Goal: Task Accomplishment & Management: Use online tool/utility

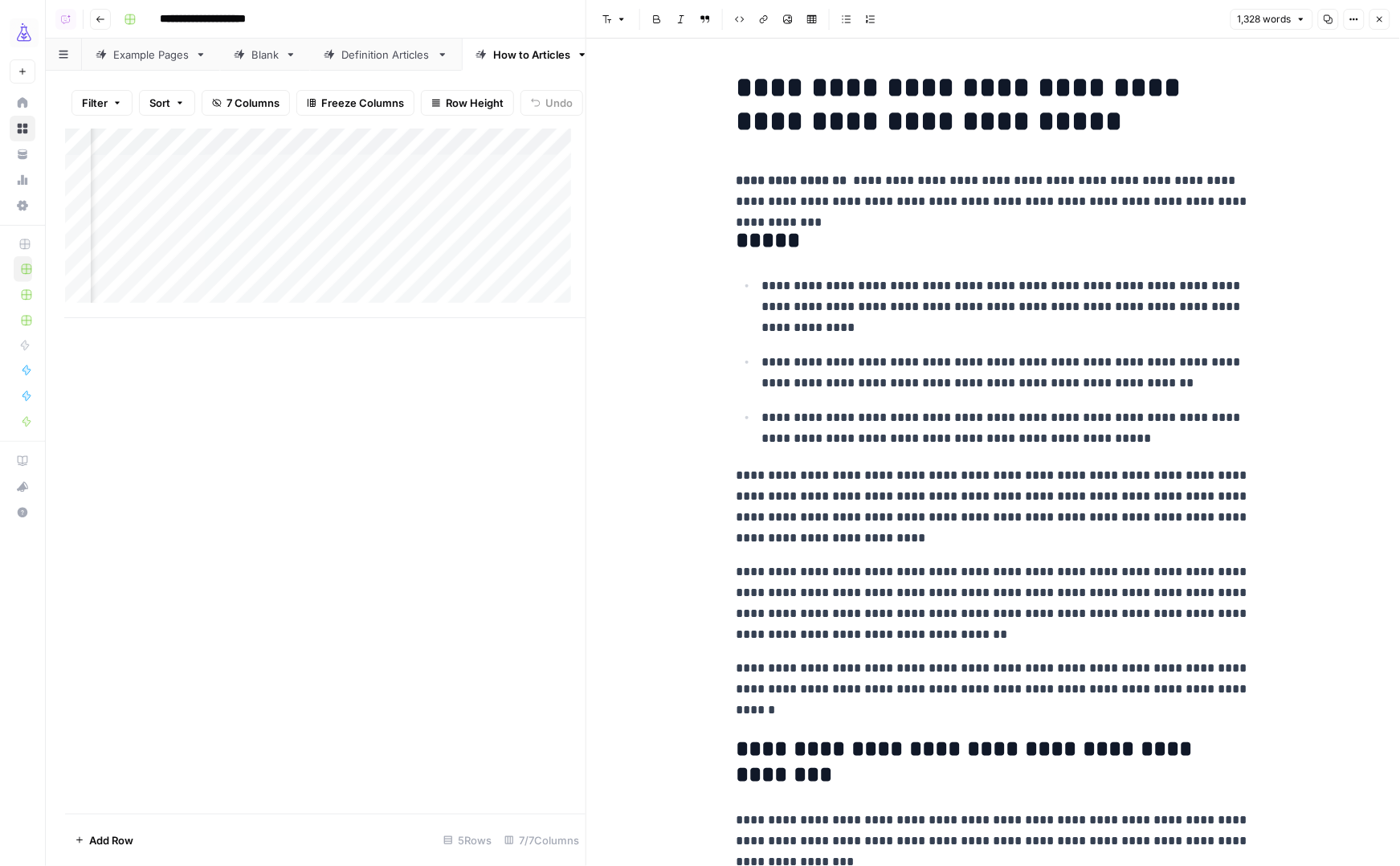
scroll to position [0, 161]
drag, startPoint x: 386, startPoint y: 56, endPoint x: 392, endPoint y: 72, distance: 17.1
click at [385, 56] on div "Definition Articles" at bounding box center [386, 54] width 89 height 16
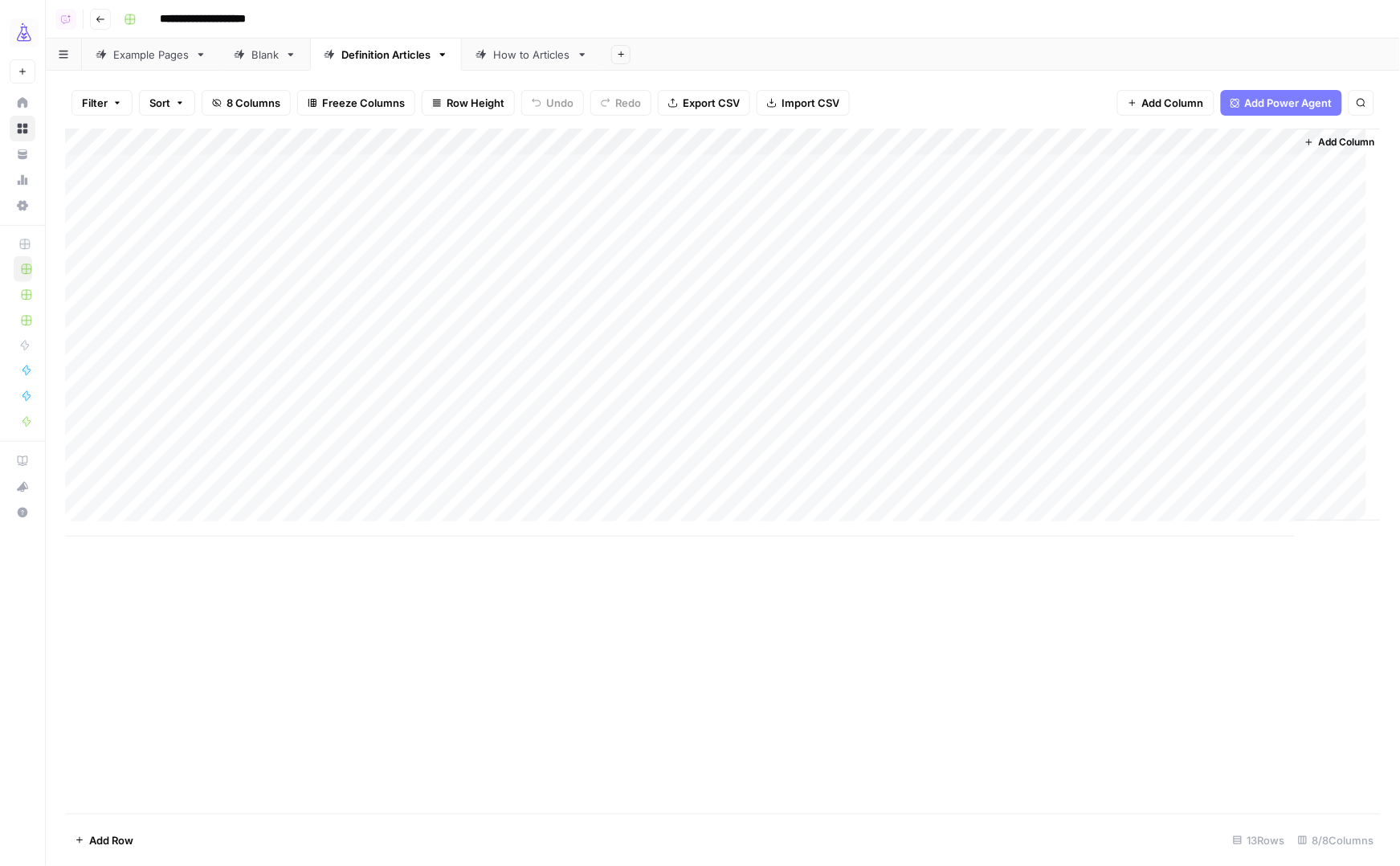
click at [1108, 166] on div "Add Column" at bounding box center [723, 333] width 1316 height 408
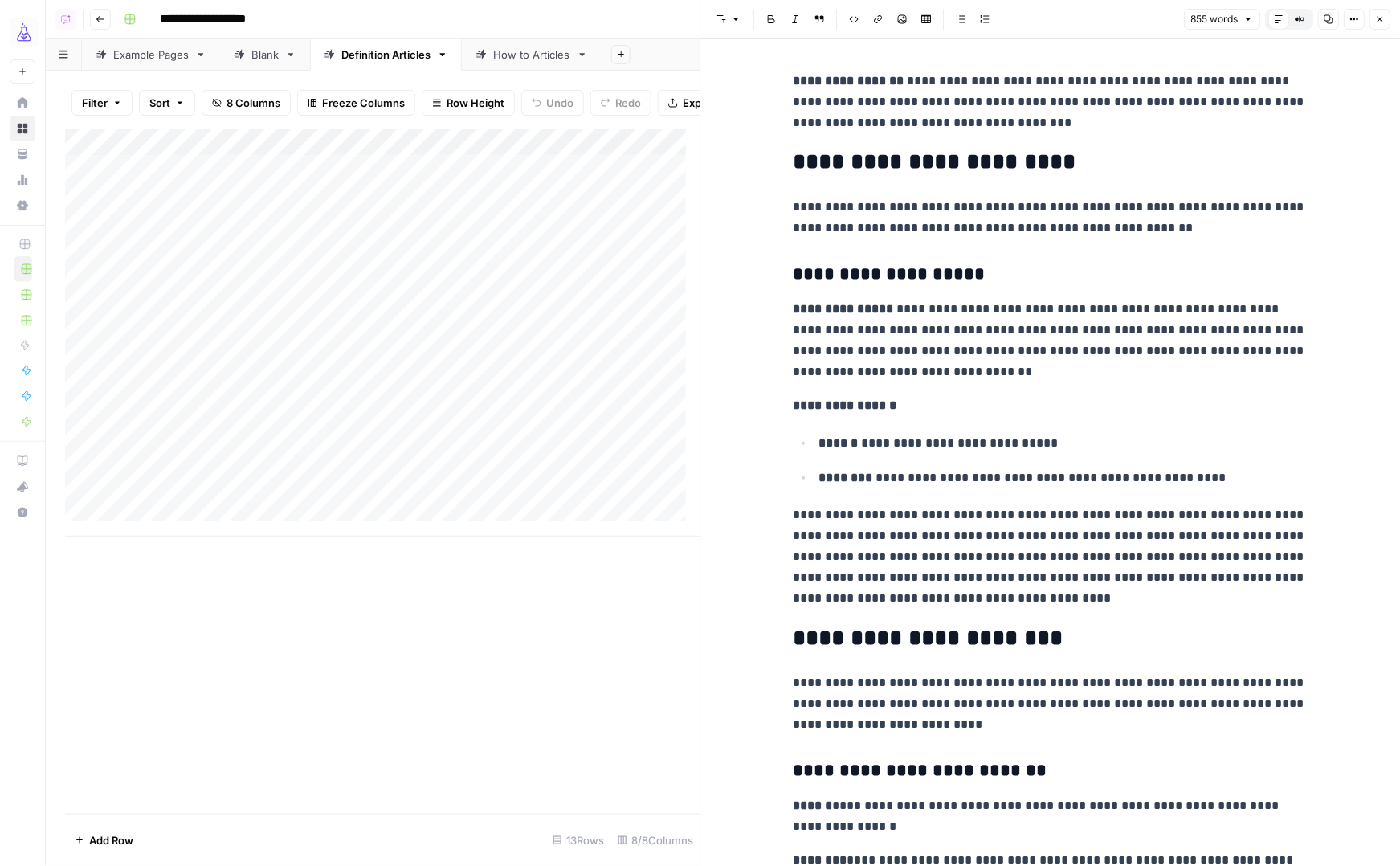
scroll to position [0, 46]
click at [1384, 19] on span "Close" at bounding box center [1384, 19] width 1 height 1
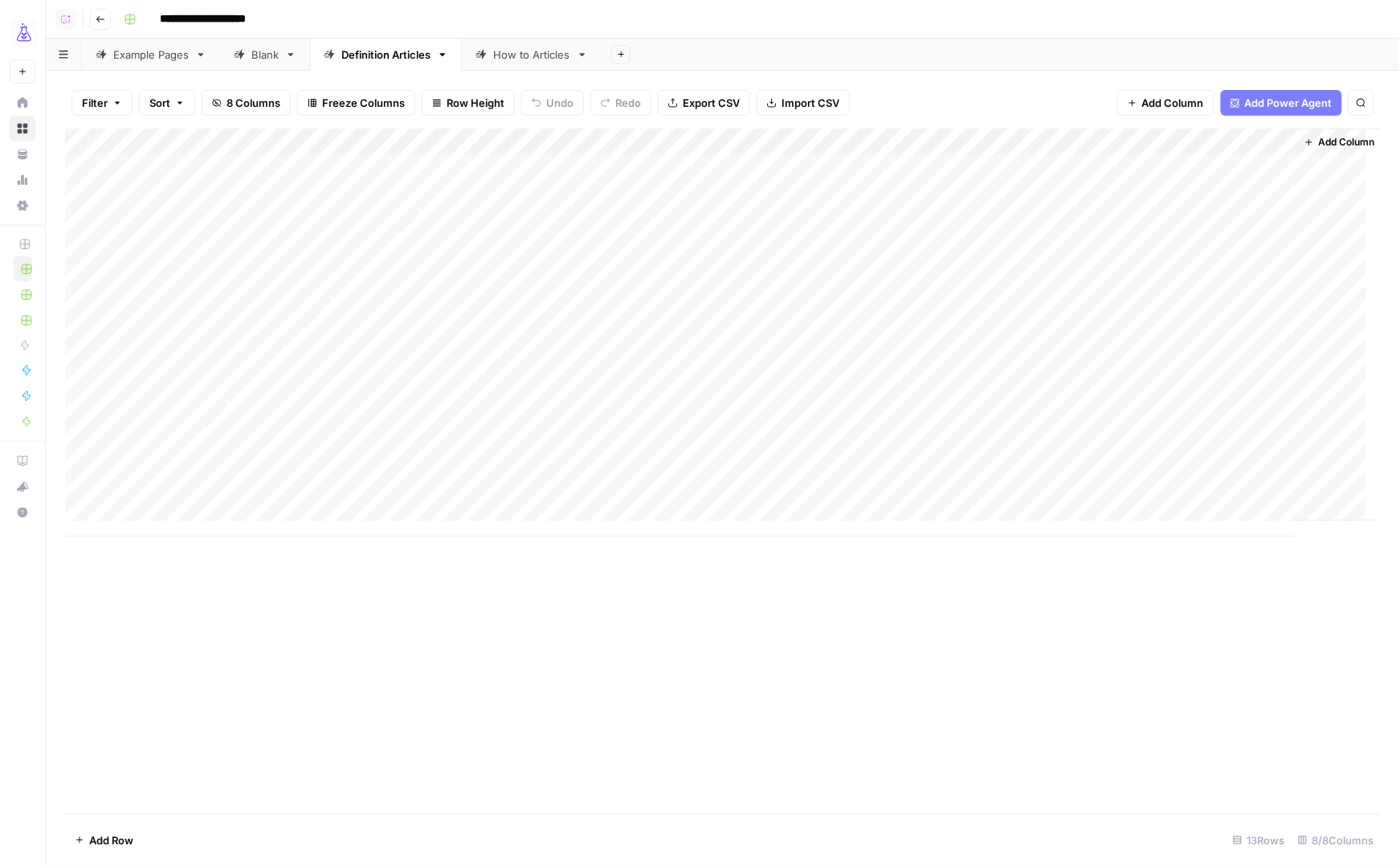
click at [948, 220] on div "Add Column" at bounding box center [723, 333] width 1316 height 408
click at [952, 221] on div "Add Column" at bounding box center [723, 333] width 1316 height 408
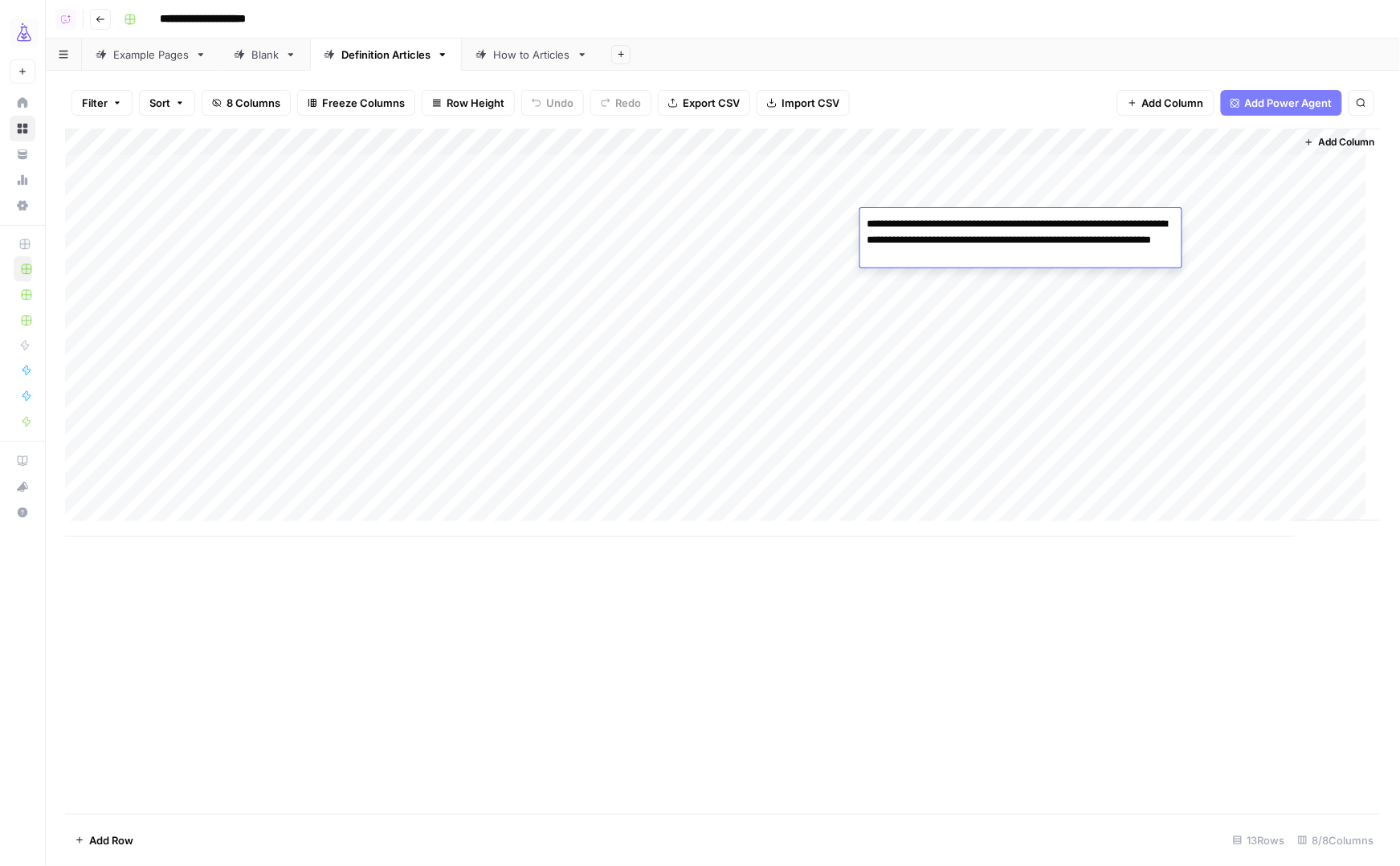
click at [1033, 67] on div "Add Sheet" at bounding box center [1000, 55] width 798 height 32
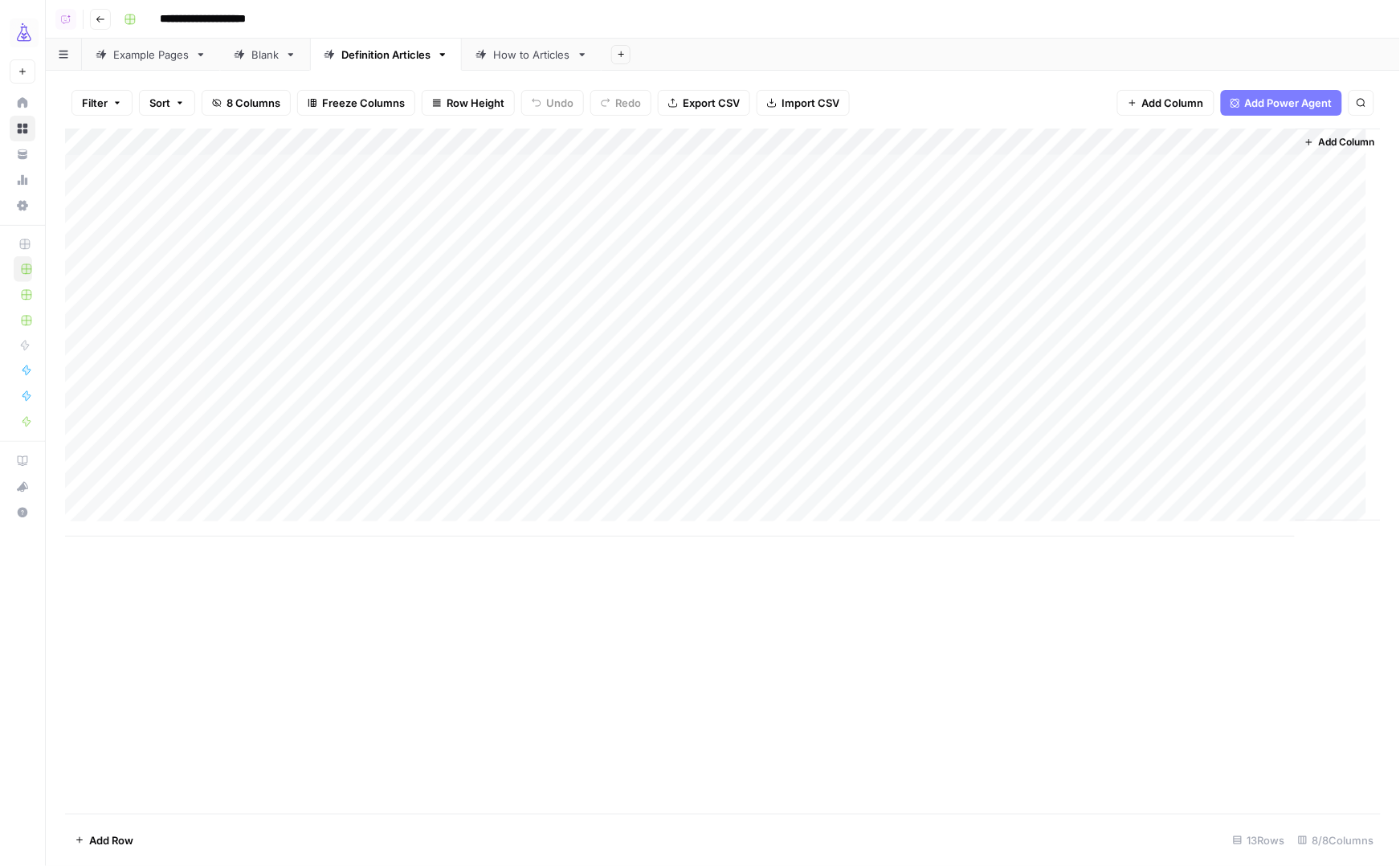
click at [1113, 222] on div "Add Column" at bounding box center [723, 333] width 1316 height 408
